Goal: Information Seeking & Learning: Learn about a topic

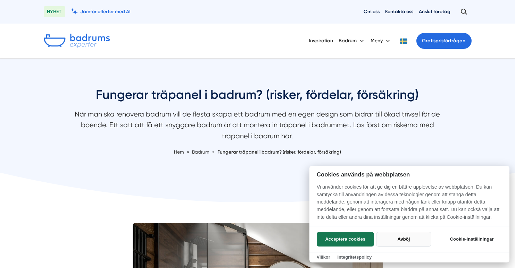
click at [396, 241] on button "Avböj" at bounding box center [403, 239] width 55 height 15
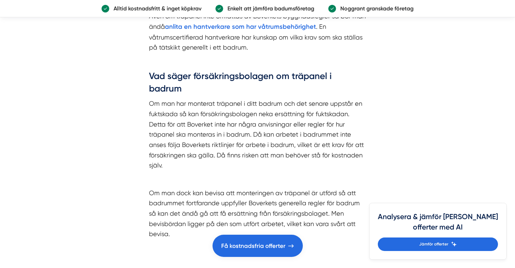
scroll to position [1323, 0]
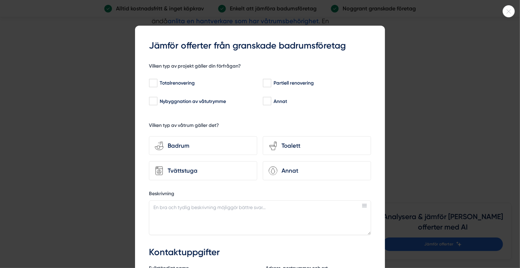
click at [404, 85] on div at bounding box center [260, 134] width 520 height 268
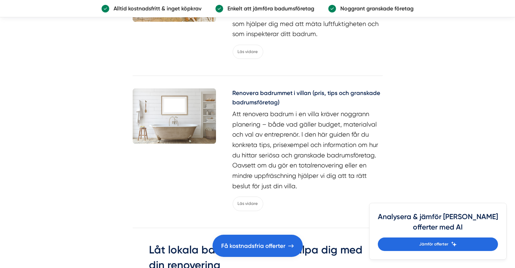
scroll to position [2038, 0]
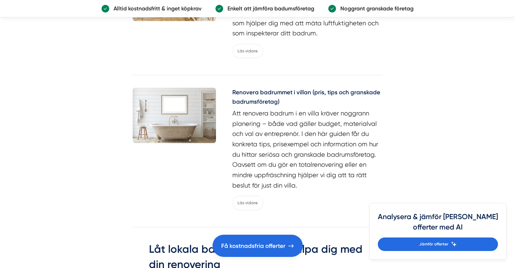
click at [258, 88] on h5 "Renovera badrummet i villan (pris, tips och granskade badrumsföretag)" at bounding box center [308, 98] width 150 height 20
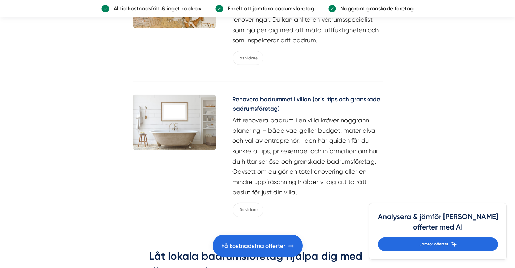
scroll to position [2020, 0]
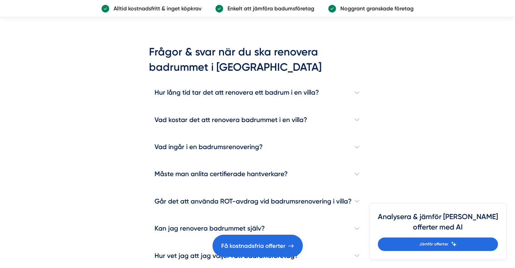
scroll to position [1911, 0]
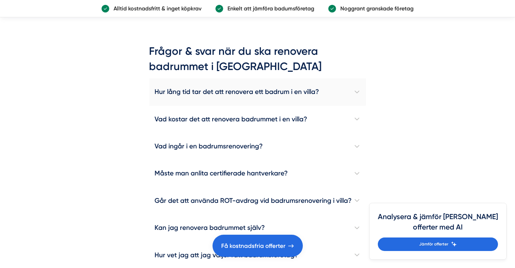
click at [353, 80] on h4 "Hur lång tid tar det att renovera ett badrum i en villa?" at bounding box center [257, 91] width 217 height 27
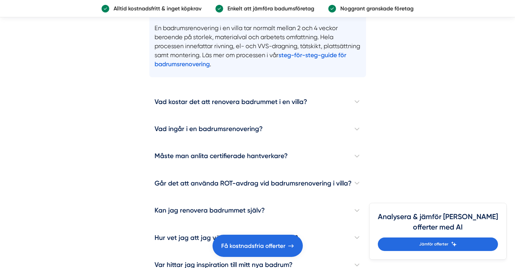
scroll to position [2001, 0]
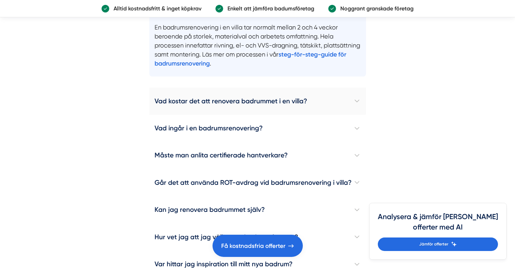
click at [353, 89] on h4 "Vad kostar det att renovera badrummet i en villa?" at bounding box center [257, 101] width 217 height 27
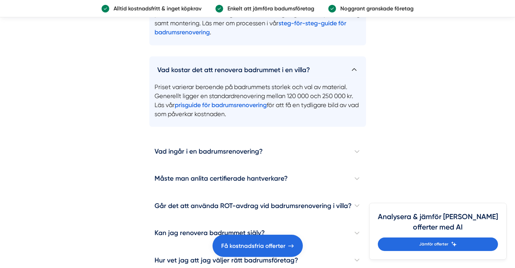
scroll to position [2033, 0]
